Goal: Information Seeking & Learning: Learn about a topic

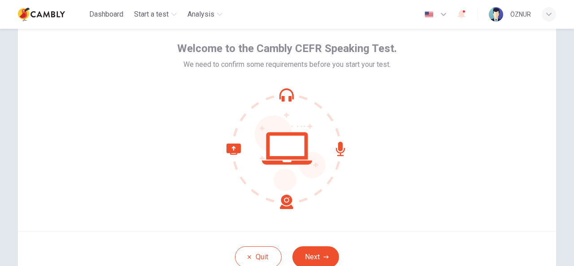
scroll to position [90, 0]
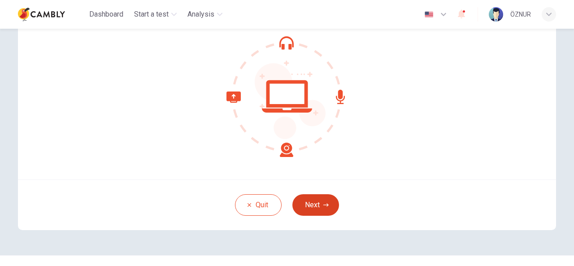
click at [324, 206] on icon "button" at bounding box center [325, 204] width 5 height 5
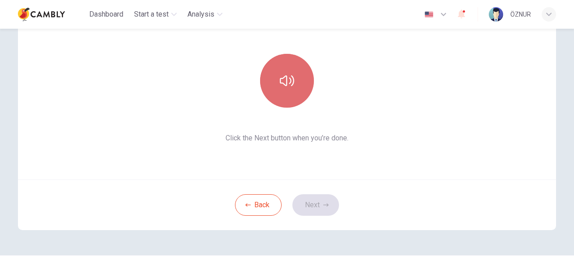
click at [287, 74] on icon "button" at bounding box center [287, 81] width 14 height 14
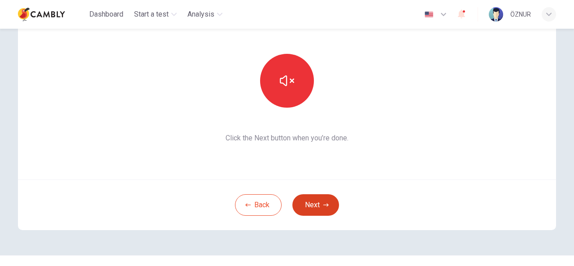
click at [327, 203] on button "Next" at bounding box center [315, 205] width 47 height 22
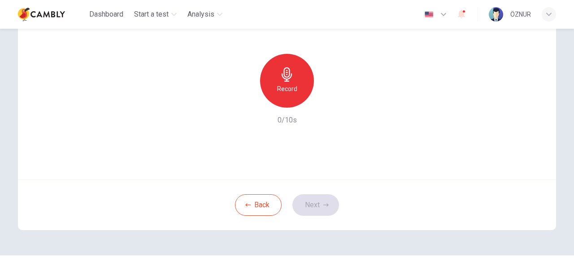
scroll to position [45, 0]
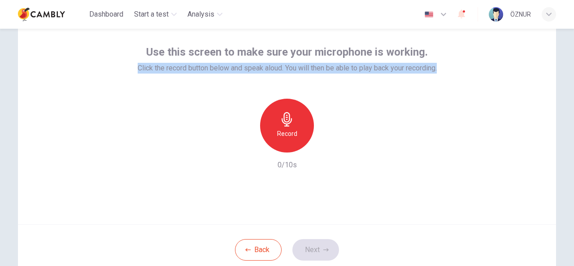
drag, startPoint x: 425, startPoint y: 61, endPoint x: 140, endPoint y: 54, distance: 285.1
click at [137, 54] on div "Use this screen to make sure your microphone is working. Click the record butto…" at bounding box center [287, 116] width 538 height 215
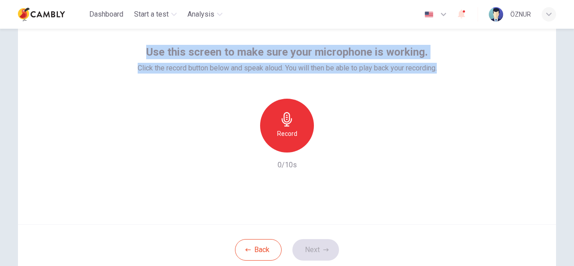
click at [146, 51] on span "Use this screen to make sure your microphone is working." at bounding box center [286, 52] width 281 height 14
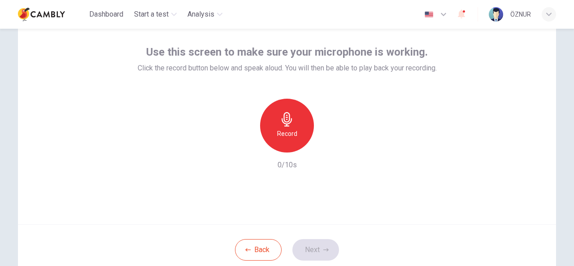
click at [150, 51] on span "Use this screen to make sure your microphone is working." at bounding box center [286, 52] width 281 height 14
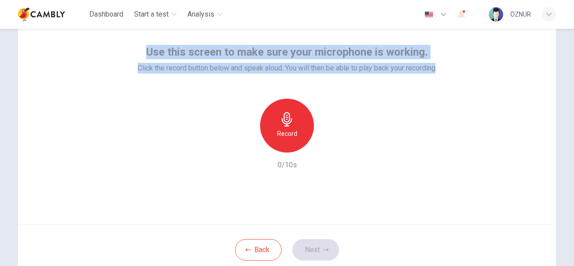
drag, startPoint x: 428, startPoint y: 69, endPoint x: 148, endPoint y: 54, distance: 281.0
click at [148, 54] on div "Use this screen to make sure your microphone is working. Click the record butto…" at bounding box center [287, 59] width 299 height 29
copy div "Use this screen to make sure your microphone is working. Click the record butto…"
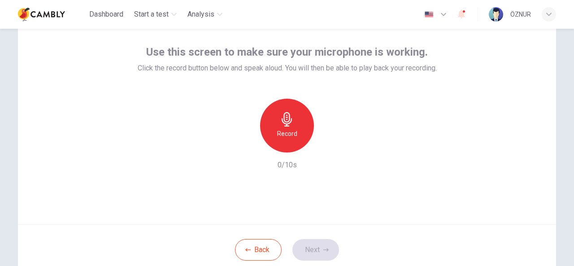
click at [415, 122] on div "Record 0/10s" at bounding box center [287, 135] width 299 height 72
click at [442, 16] on icon "button" at bounding box center [443, 14] width 11 height 11
click at [519, 265] on div at bounding box center [287, 266] width 574 height 0
click at [289, 128] on div "Record" at bounding box center [287, 126] width 54 height 54
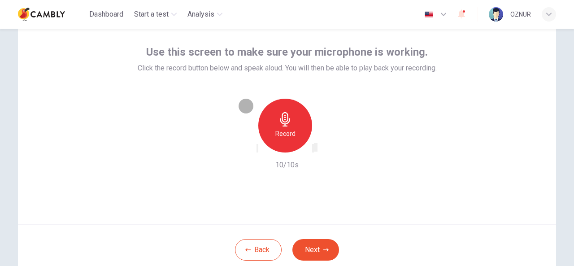
click at [313, 150] on icon "button" at bounding box center [313, 150] width 0 height 0
click at [323, 250] on icon "button" at bounding box center [325, 249] width 5 height 5
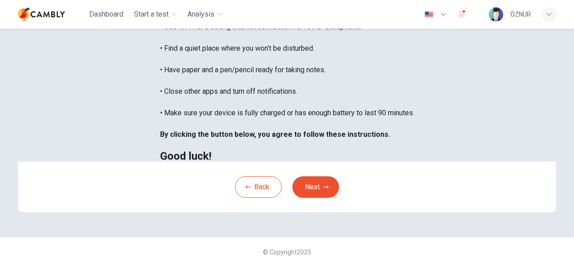
scroll to position [224, 0]
click at [327, 193] on button "Next" at bounding box center [315, 187] width 47 height 22
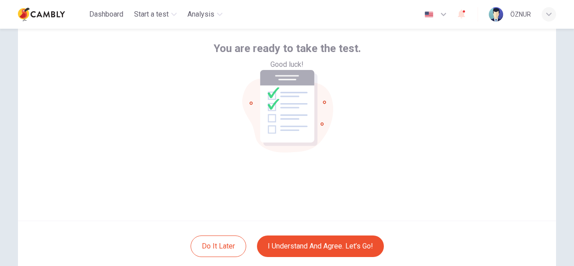
scroll to position [62, 0]
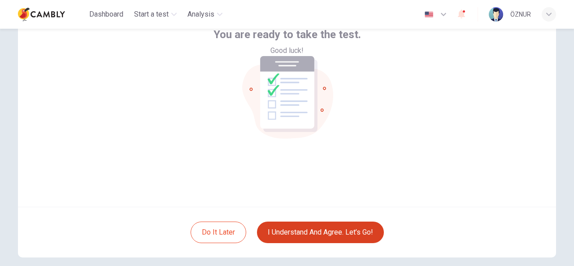
click at [354, 234] on button "I understand and agree. Let’s go!" at bounding box center [320, 232] width 127 height 22
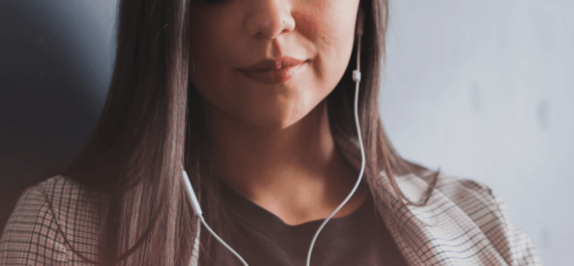
click at [26, 46] on button "Continue" at bounding box center [13, 63] width 26 height 34
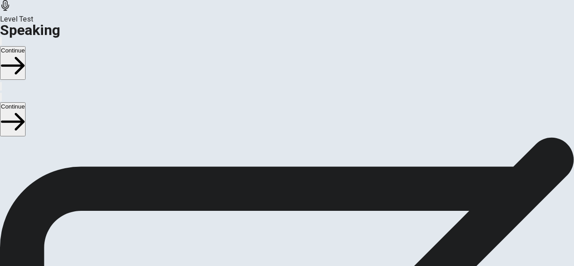
scroll to position [90, 0]
click at [286, 234] on icon "Play Audio" at bounding box center [281, 239] width 9 height 11
click at [286, 234] on icon "Pause Audio" at bounding box center [281, 239] width 9 height 11
click at [26, 46] on button "Continue" at bounding box center [13, 63] width 26 height 34
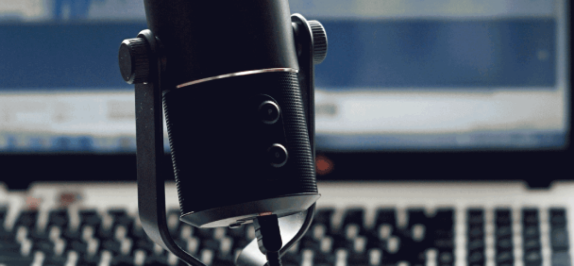
scroll to position [0, 0]
click at [26, 46] on button "Continue" at bounding box center [13, 63] width 26 height 34
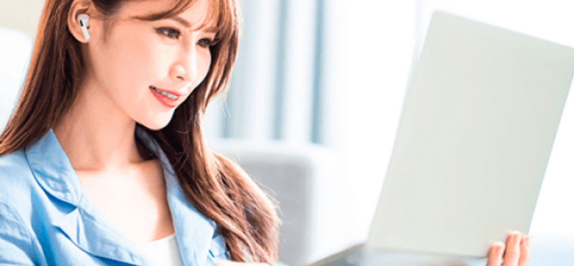
scroll to position [127, 0]
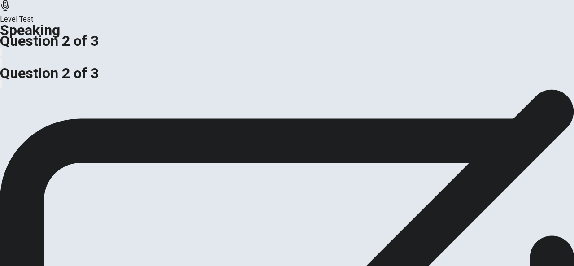
click at [209, 48] on span "Do you think companies should allow employees to work remotely or require them …" at bounding box center [162, 44] width 324 height 9
click at [233, 48] on span "Do you think companies should allow employees to work remotely or require them …" at bounding box center [162, 44] width 324 height 9
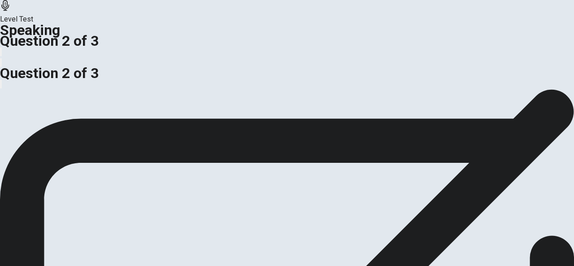
click at [233, 48] on span "Do you think companies should allow employees to work remotely or require them …" at bounding box center [162, 44] width 324 height 9
click at [231, 48] on span "Do you think companies should allow employees to work remotely or require them …" at bounding box center [162, 44] width 324 height 9
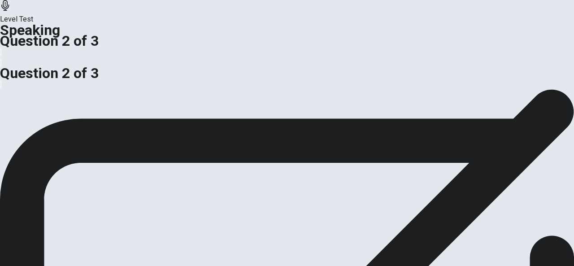
click at [231, 48] on span "Do you think companies should allow employees to work remotely or require them …" at bounding box center [162, 44] width 324 height 9
drag, startPoint x: 229, startPoint y: 82, endPoint x: 248, endPoint y: 85, distance: 19.1
click at [248, 38] on span "Do you think companies should allow employees to work remotely or require them …" at bounding box center [162, 33] width 324 height 9
drag, startPoint x: 108, startPoint y: 101, endPoint x: 115, endPoint y: 104, distance: 7.2
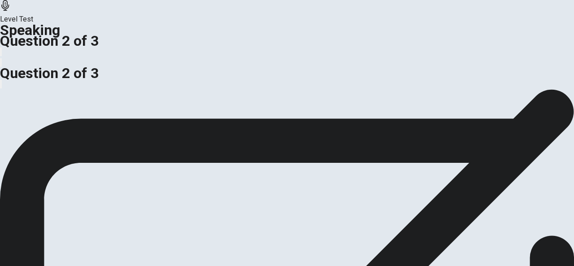
drag, startPoint x: 112, startPoint y: 94, endPoint x: 127, endPoint y: 96, distance: 15.0
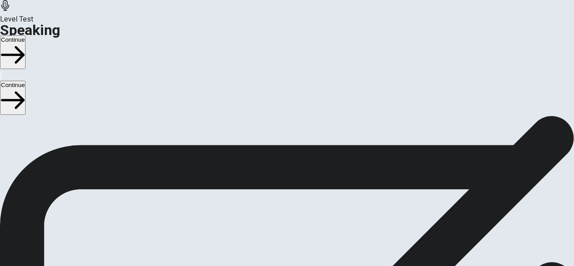
click at [26, 35] on button "Continue" at bounding box center [13, 52] width 26 height 34
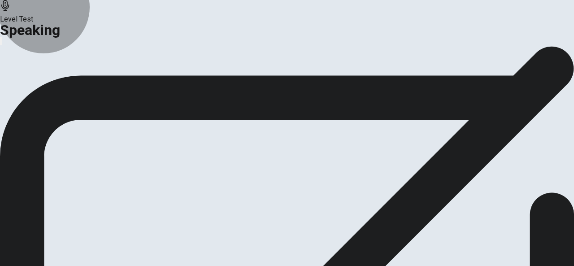
click at [72, 50] on icon "button" at bounding box center [67, 45] width 9 height 9
